Goal: Use online tool/utility: Utilize a website feature to perform a specific function

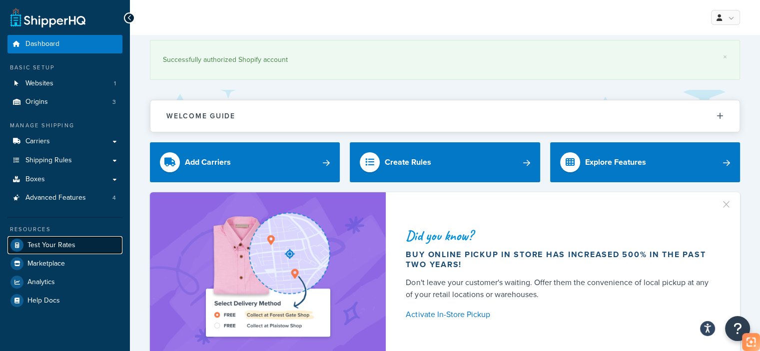
click at [64, 249] on span "Test Your Rates" at bounding box center [51, 245] width 48 height 8
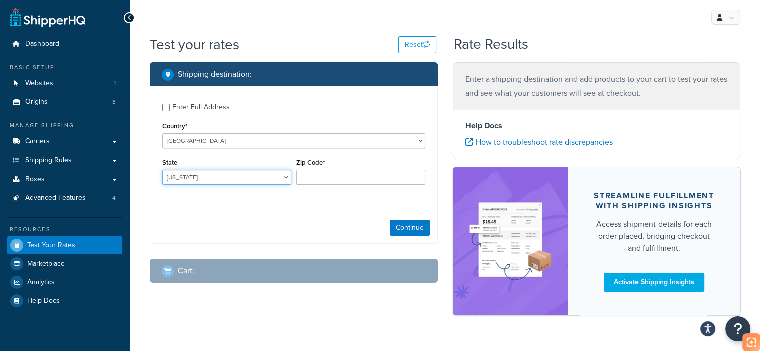
click at [222, 171] on select "[US_STATE] [US_STATE] [US_STATE] [US_STATE] [US_STATE] Armed Forces Americas Ar…" at bounding box center [226, 177] width 129 height 15
select select "CA"
click at [162, 170] on select "[US_STATE] [US_STATE] [US_STATE] [US_STATE] [US_STATE] Armed Forces Americas Ar…" at bounding box center [226, 177] width 129 height 15
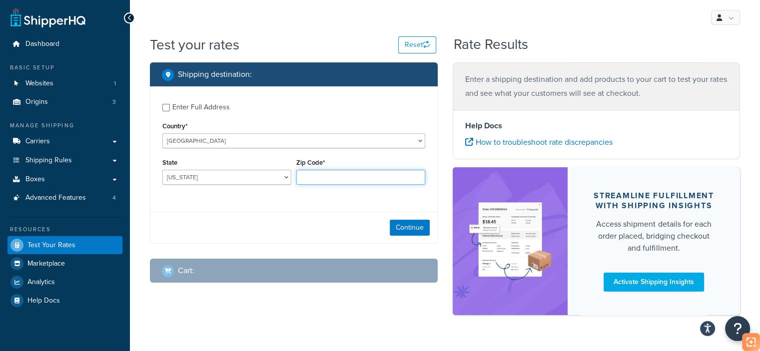
click at [344, 177] on input "Zip Code*" at bounding box center [360, 177] width 129 height 15
type input "90003"
click at [404, 229] on button "Continue" at bounding box center [410, 228] width 40 height 16
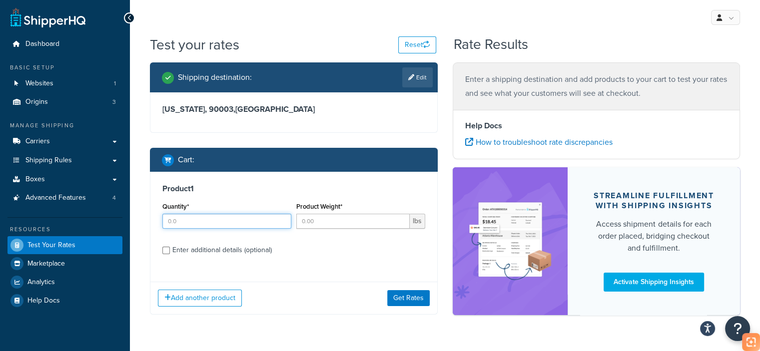
click at [253, 225] on input "Quantity*" at bounding box center [226, 221] width 129 height 15
type input "1"
click at [333, 223] on input "Product Weight*" at bounding box center [352, 221] width 113 height 15
type input "0.42"
click at [230, 250] on div "Enter additional details (optional)" at bounding box center [221, 250] width 99 height 14
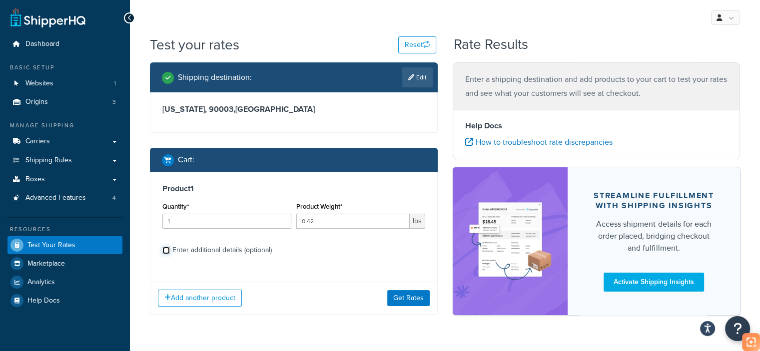
click at [170, 250] on input "Enter additional details (optional)" at bounding box center [165, 250] width 7 height 7
checkbox input "true"
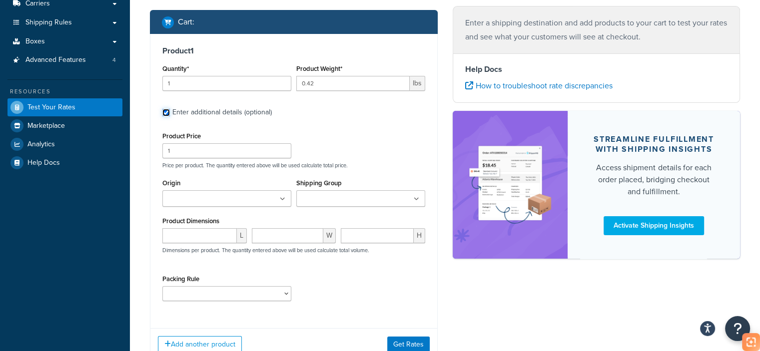
scroll to position [144, 0]
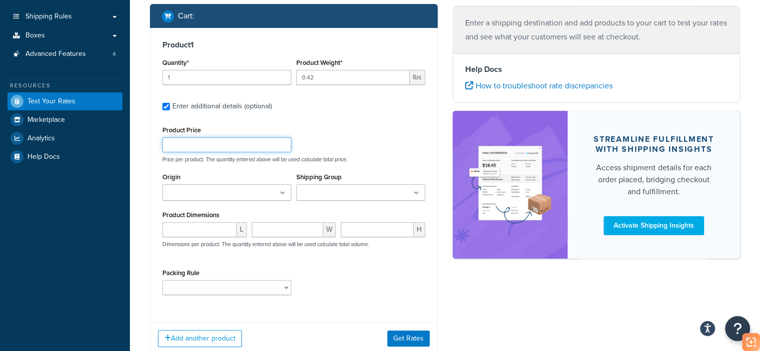
click at [196, 143] on input "Product Price" at bounding box center [226, 144] width 129 height 15
click at [195, 225] on input "number" at bounding box center [199, 229] width 74 height 15
paste input "10.83"
type input "10.83"
click at [297, 224] on input "number" at bounding box center [288, 229] width 72 height 15
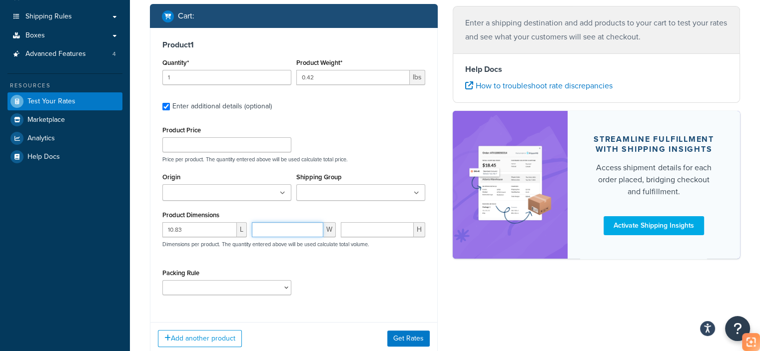
paste input "9.06"
type input "9.06"
click at [353, 227] on input "number" at bounding box center [377, 229] width 73 height 15
paste input "4.17"
type input "4.17"
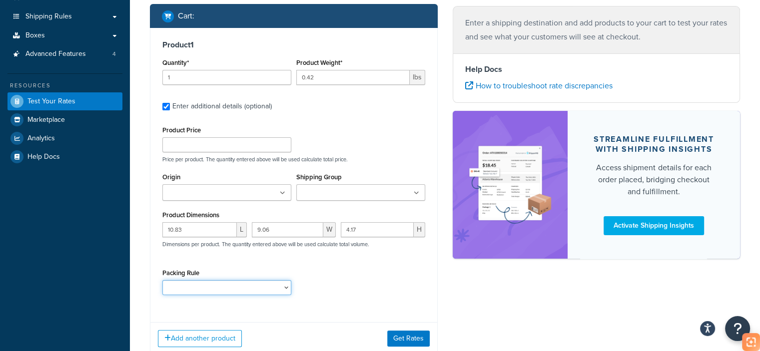
click at [209, 291] on select "test" at bounding box center [226, 287] width 129 height 15
select select "65687"
click at [162, 280] on select "test" at bounding box center [226, 287] width 129 height 15
click at [416, 337] on button "Get Rates" at bounding box center [408, 339] width 42 height 16
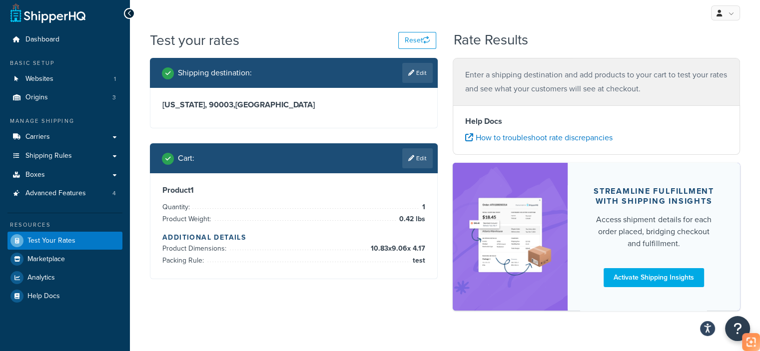
scroll to position [0, 0]
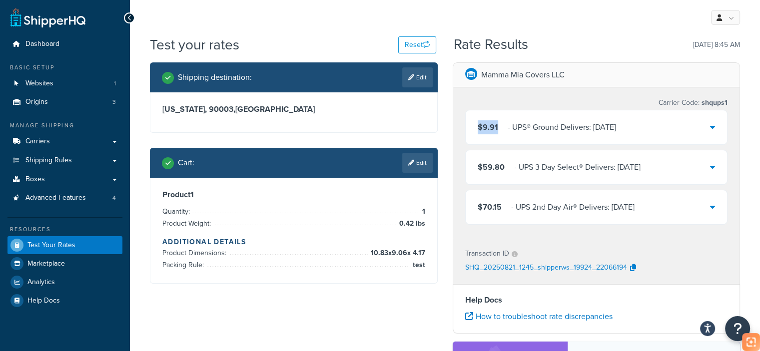
drag, startPoint x: 499, startPoint y: 127, endPoint x: 478, endPoint y: 129, distance: 21.1
click at [478, 130] on div "$9.91 ‌‌‍‍ - UPS® Ground Delivers: [DATE]" at bounding box center [547, 127] width 138 height 14
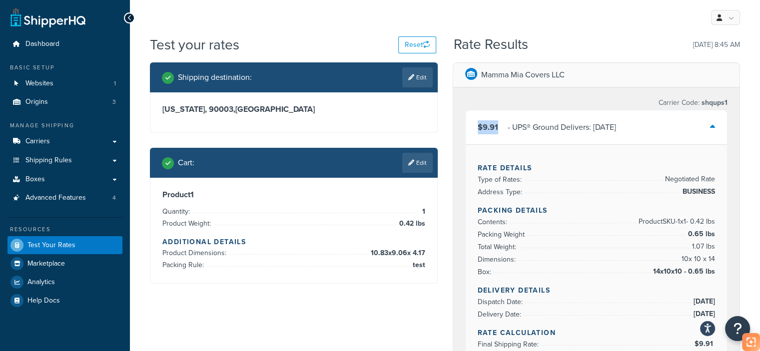
copy span "$9.91"
